Goal: Information Seeking & Learning: Learn about a topic

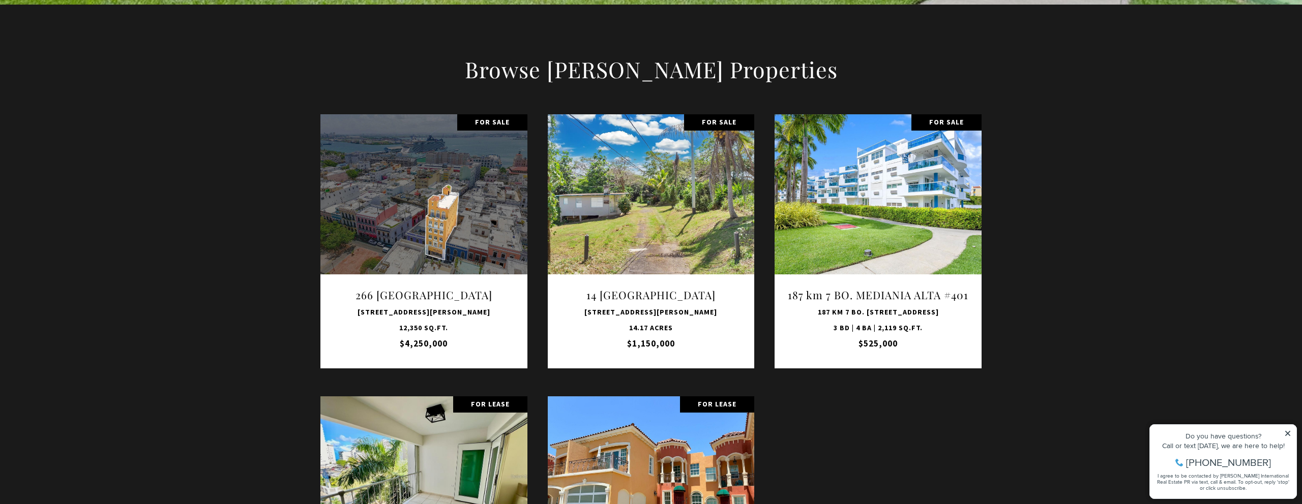
scroll to position [1289, 0]
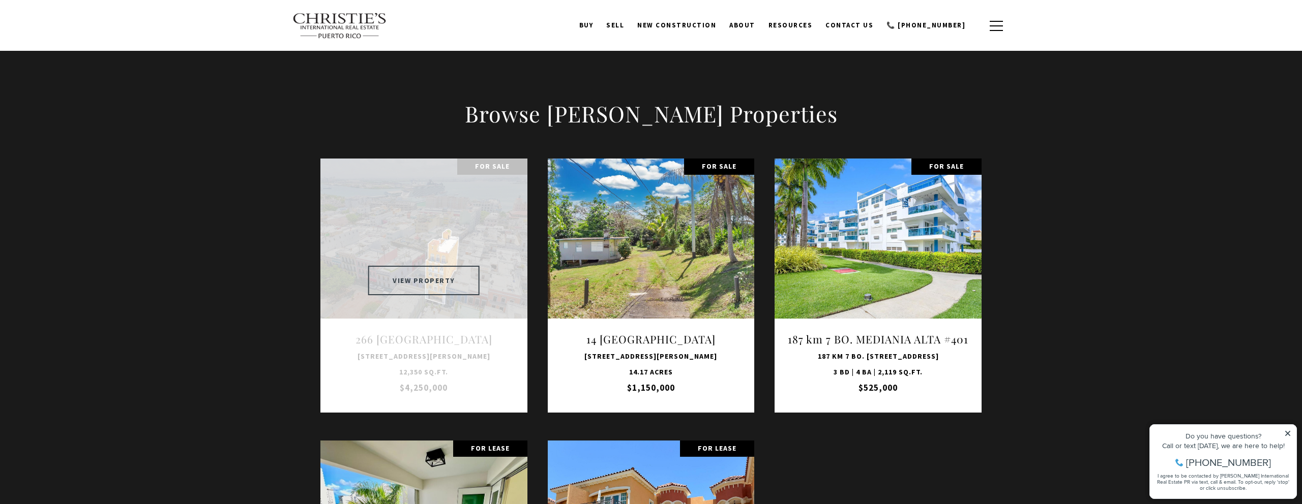
click at [435, 276] on button "VIEW PROPERTY" at bounding box center [423, 280] width 111 height 29
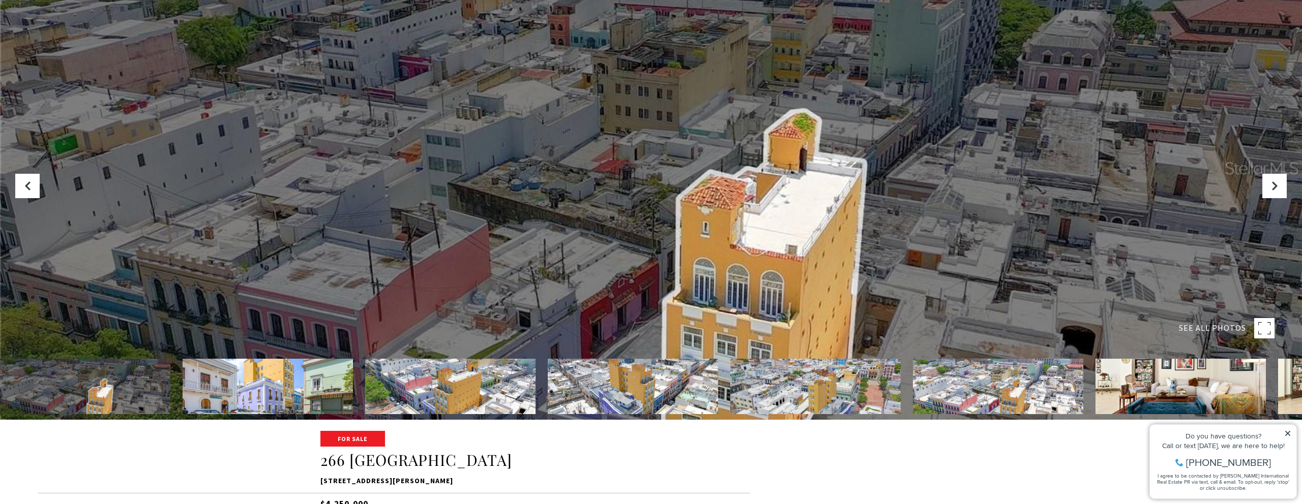
scroll to position [87, 0]
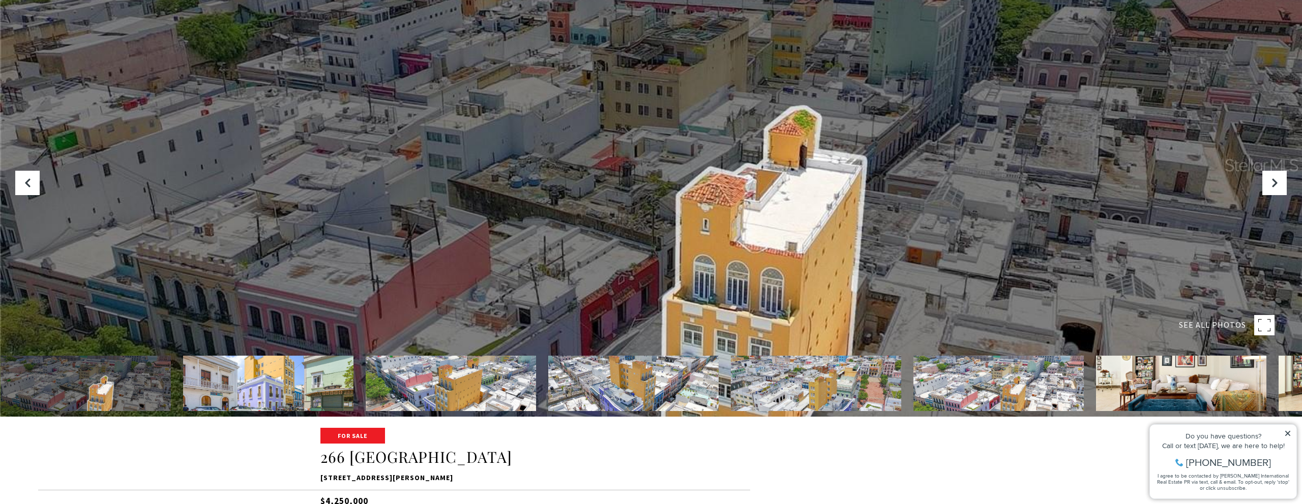
click at [40, 368] on img at bounding box center [86, 383] width 170 height 55
click at [111, 387] on img at bounding box center [85, 383] width 170 height 55
click at [294, 384] on img at bounding box center [268, 383] width 170 height 55
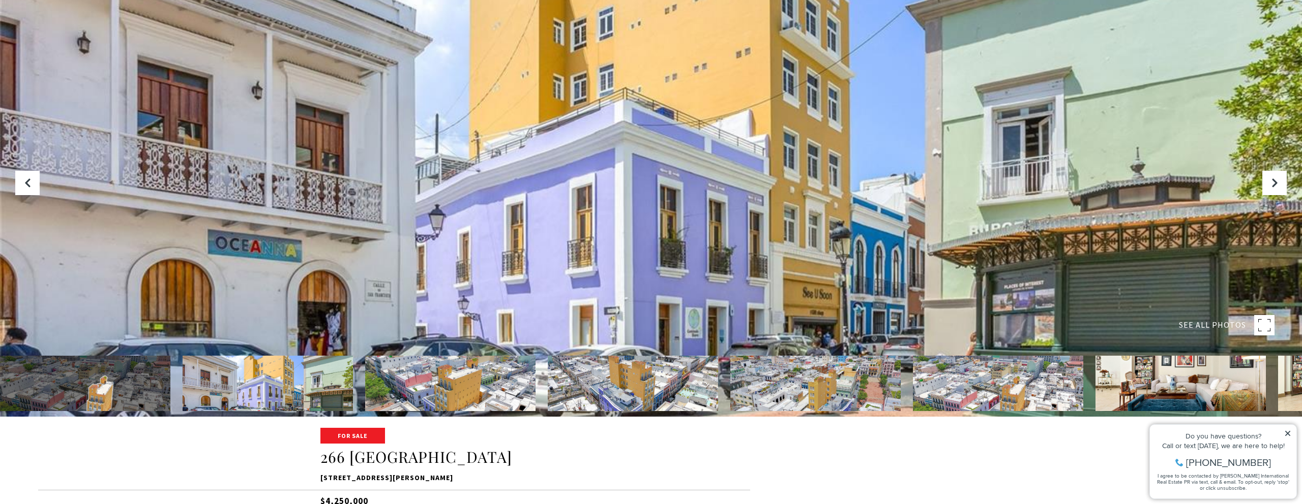
click at [450, 396] on img at bounding box center [450, 383] width 170 height 55
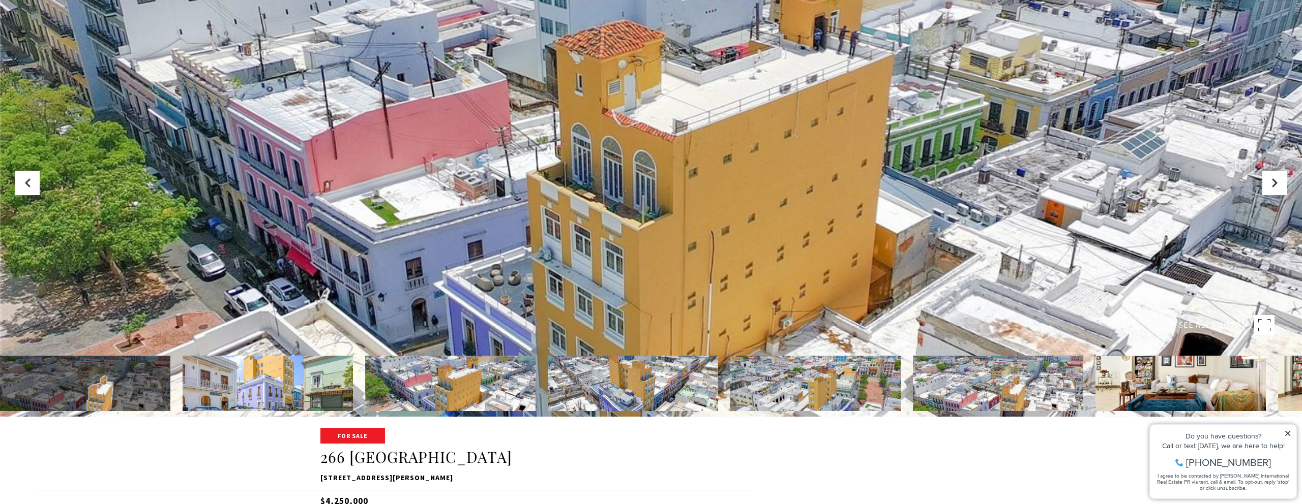
click at [82, 387] on img at bounding box center [85, 383] width 170 height 55
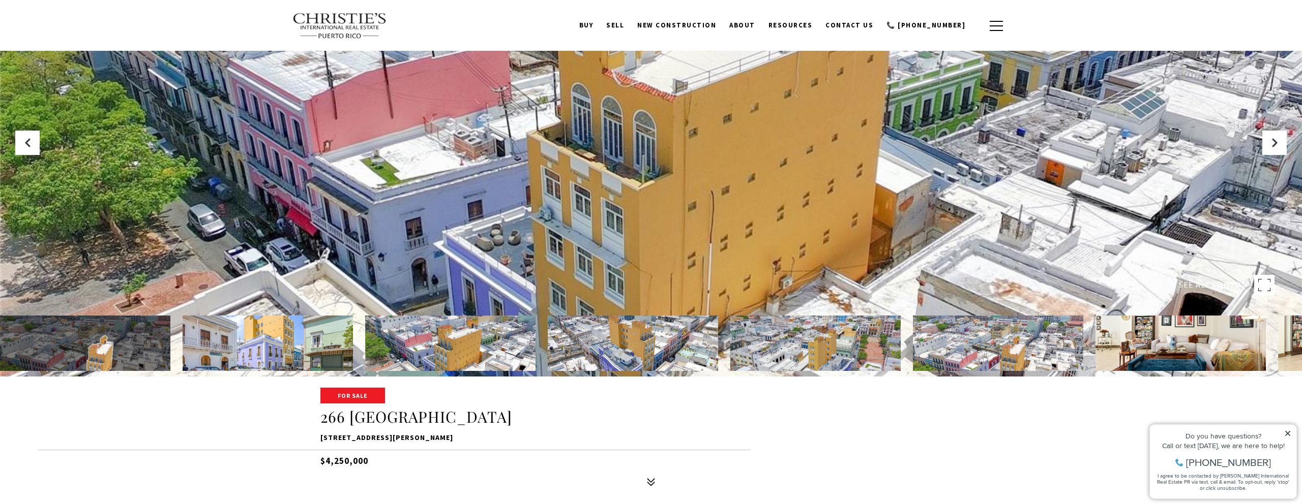
scroll to position [0, 0]
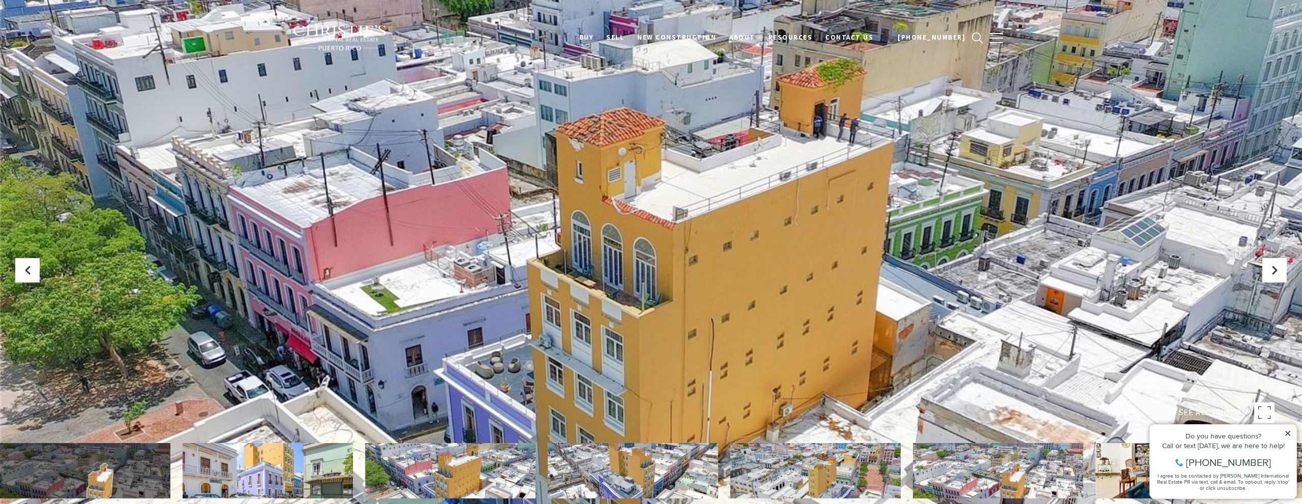
click at [76, 471] on img at bounding box center [85, 470] width 170 height 55
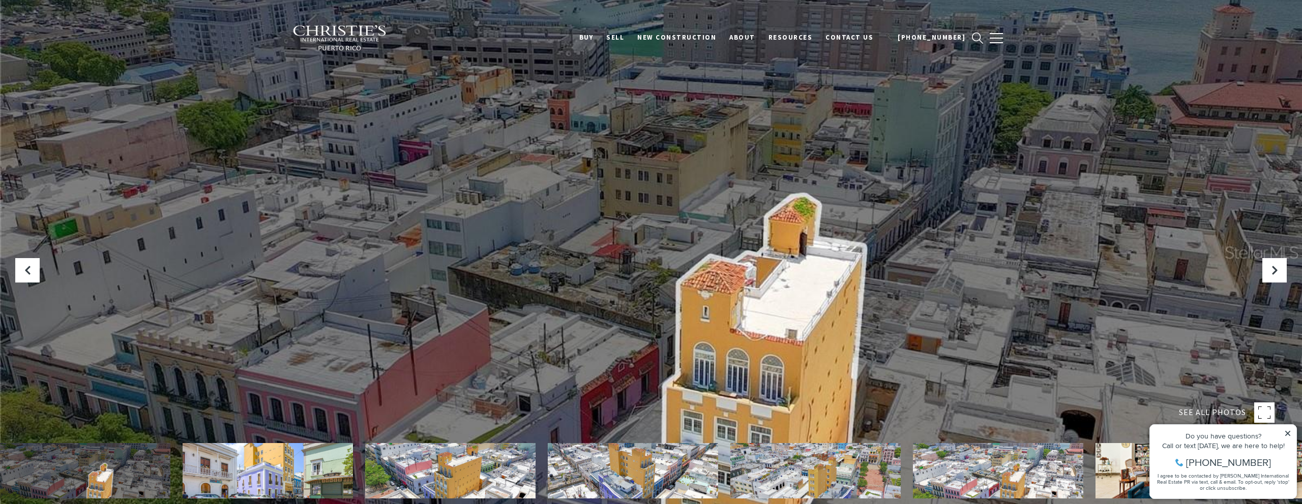
click at [440, 331] on div at bounding box center [651, 252] width 1302 height 504
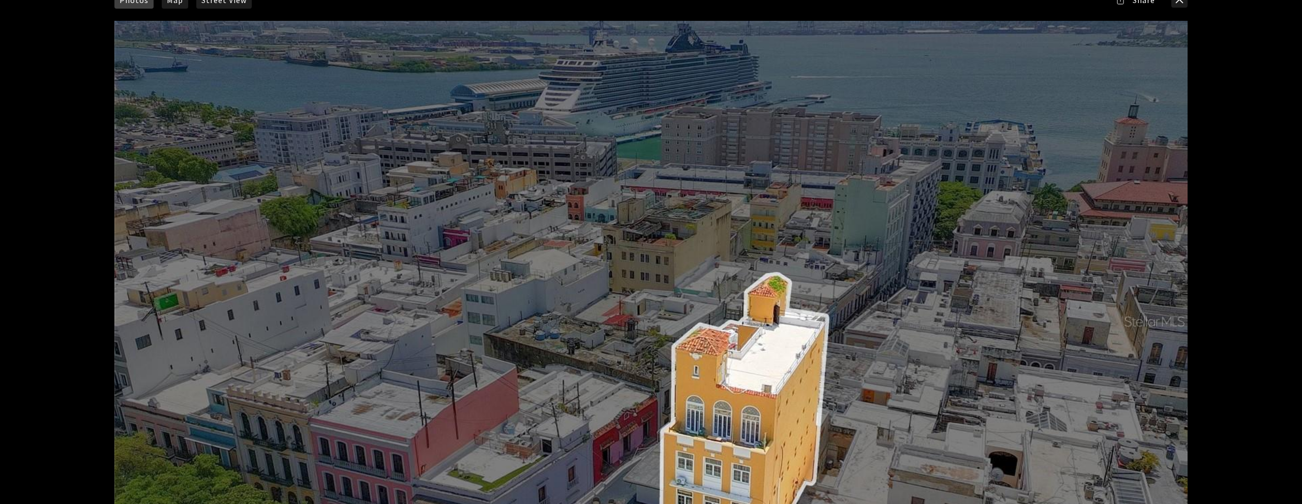
scroll to position [117, 0]
click at [620, 372] on div at bounding box center [650, 320] width 1072 height 601
